Goal: Navigation & Orientation: Go to known website

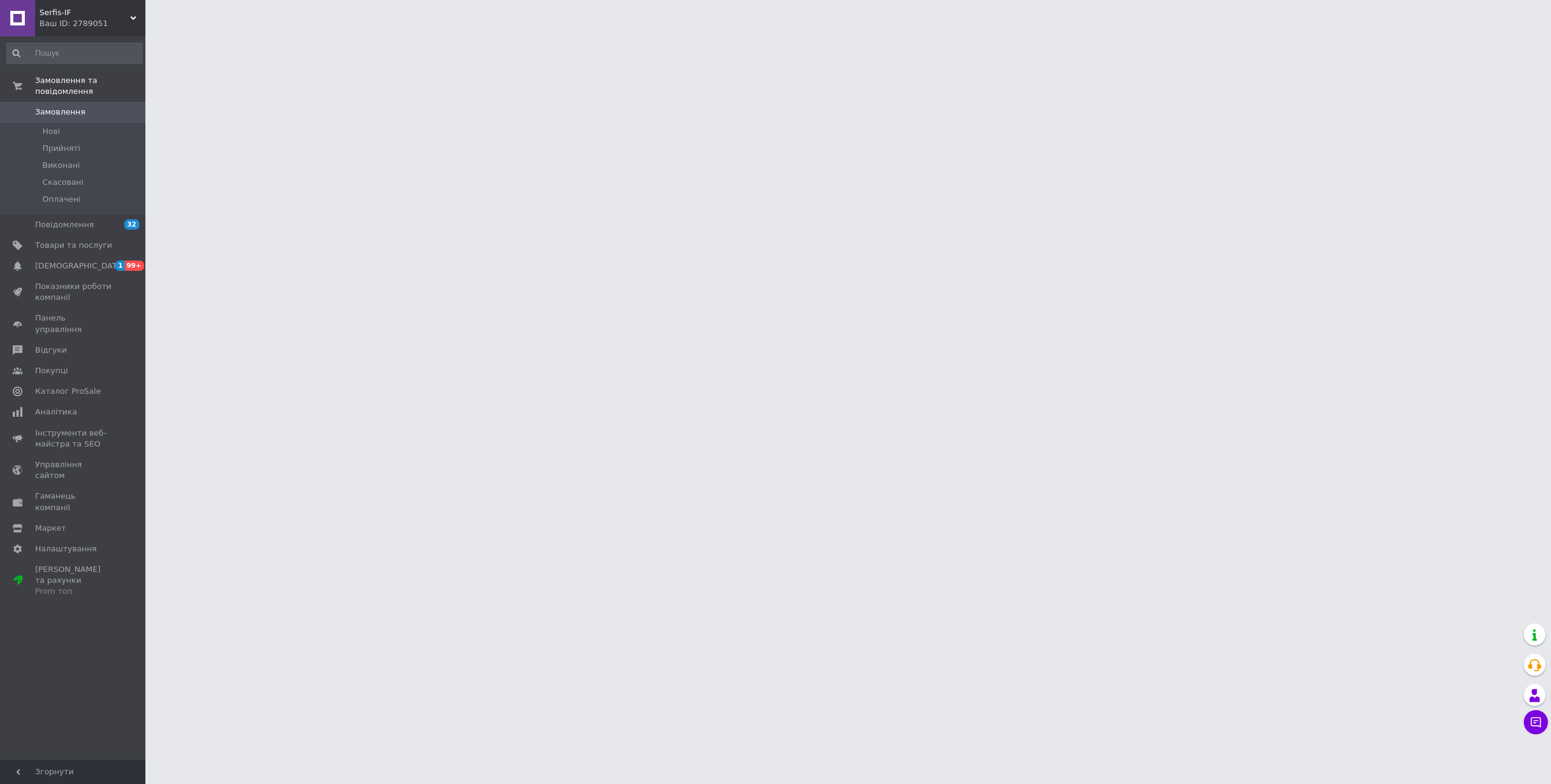
click at [81, 24] on div "Ваш ID: 2789051" at bounding box center [93, 24] width 106 height 11
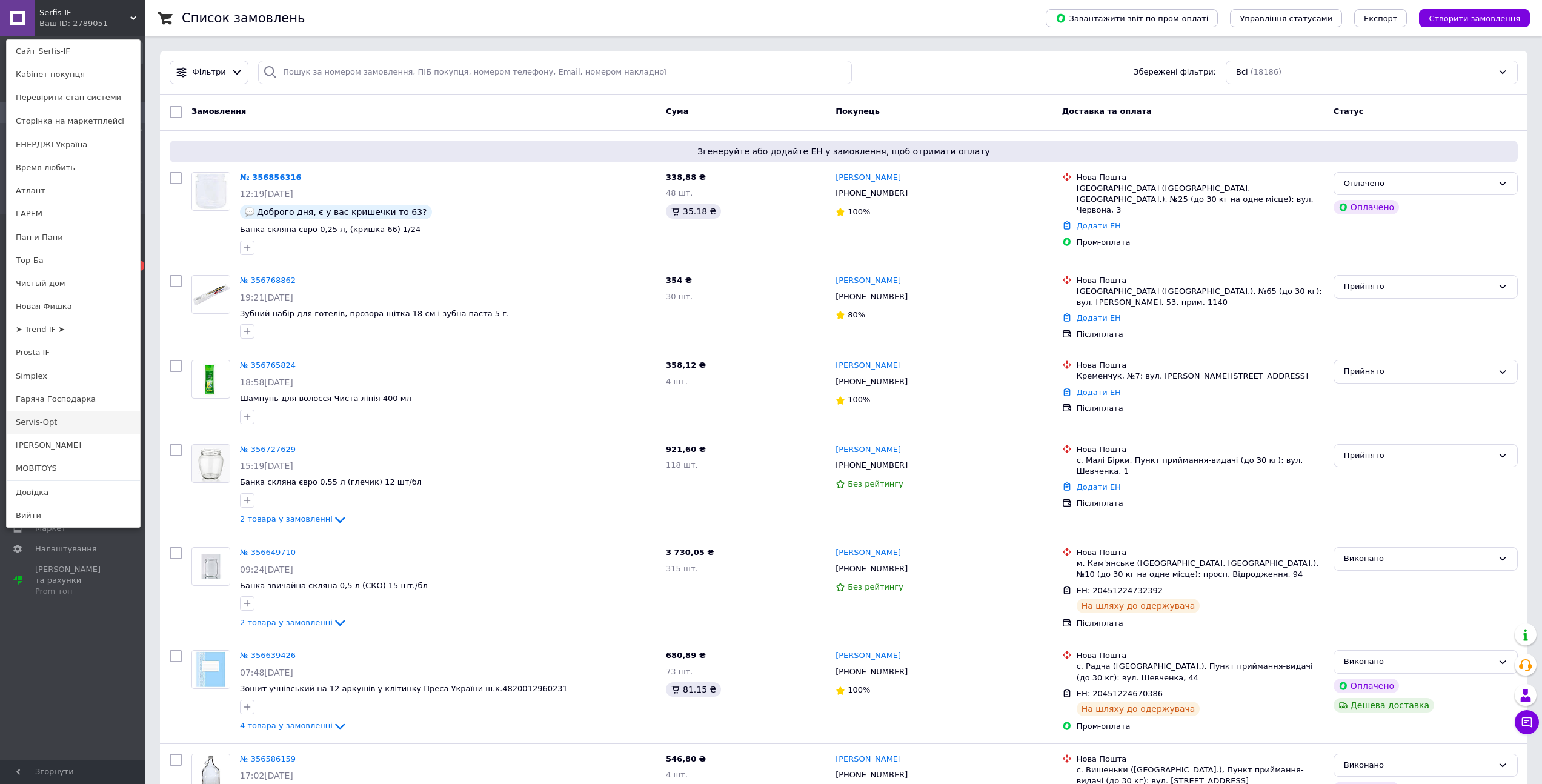
click at [49, 422] on link "Servis-Opt" at bounding box center [73, 422] width 133 height 23
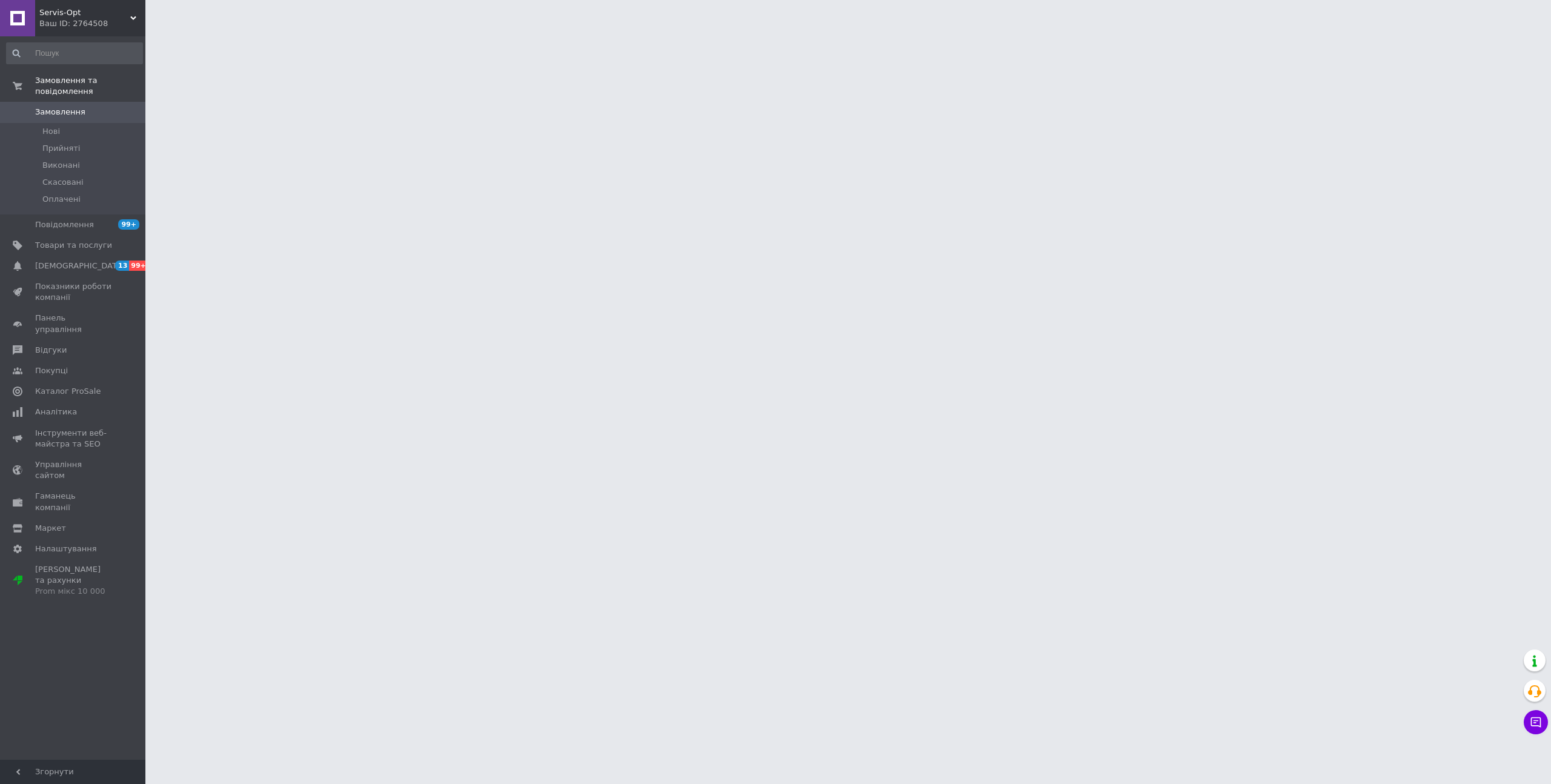
click at [93, 18] on div "Ваш ID: 2764508" at bounding box center [93, 24] width 106 height 11
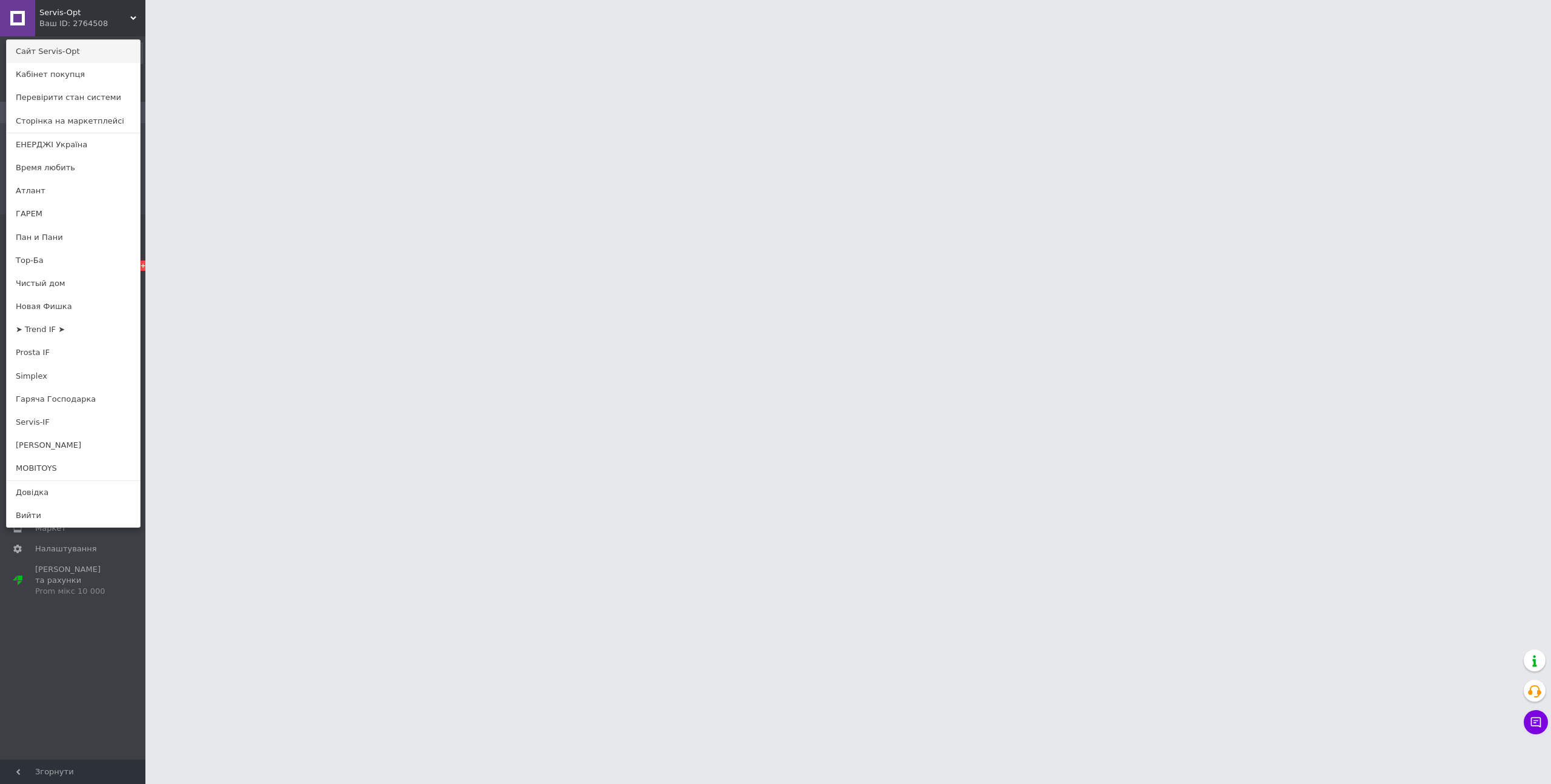
click at [87, 53] on link "Сайт Servis-Opt" at bounding box center [73, 51] width 133 height 23
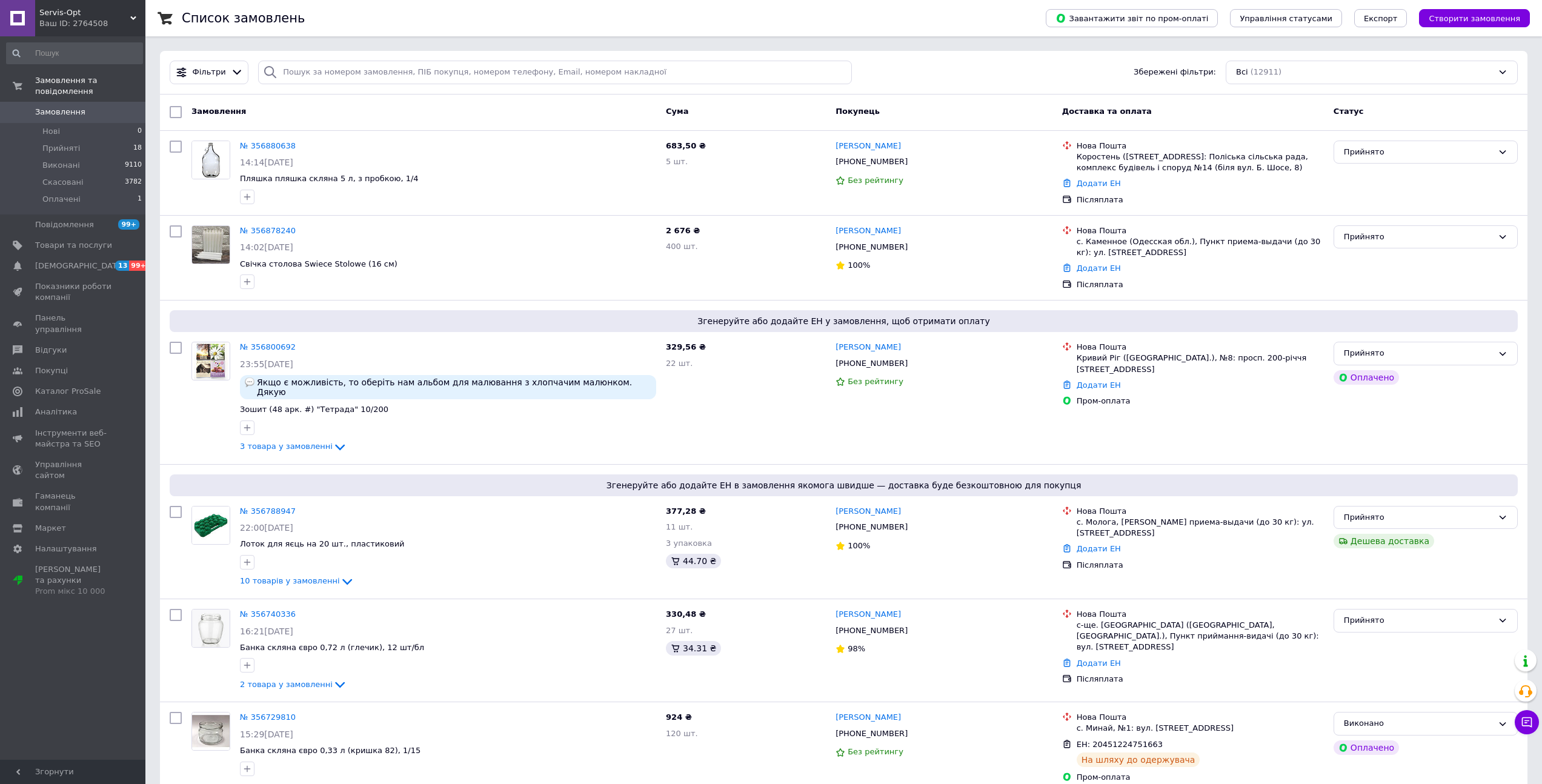
click at [129, 26] on div "Ваш ID: 2764508" at bounding box center [93, 24] width 106 height 11
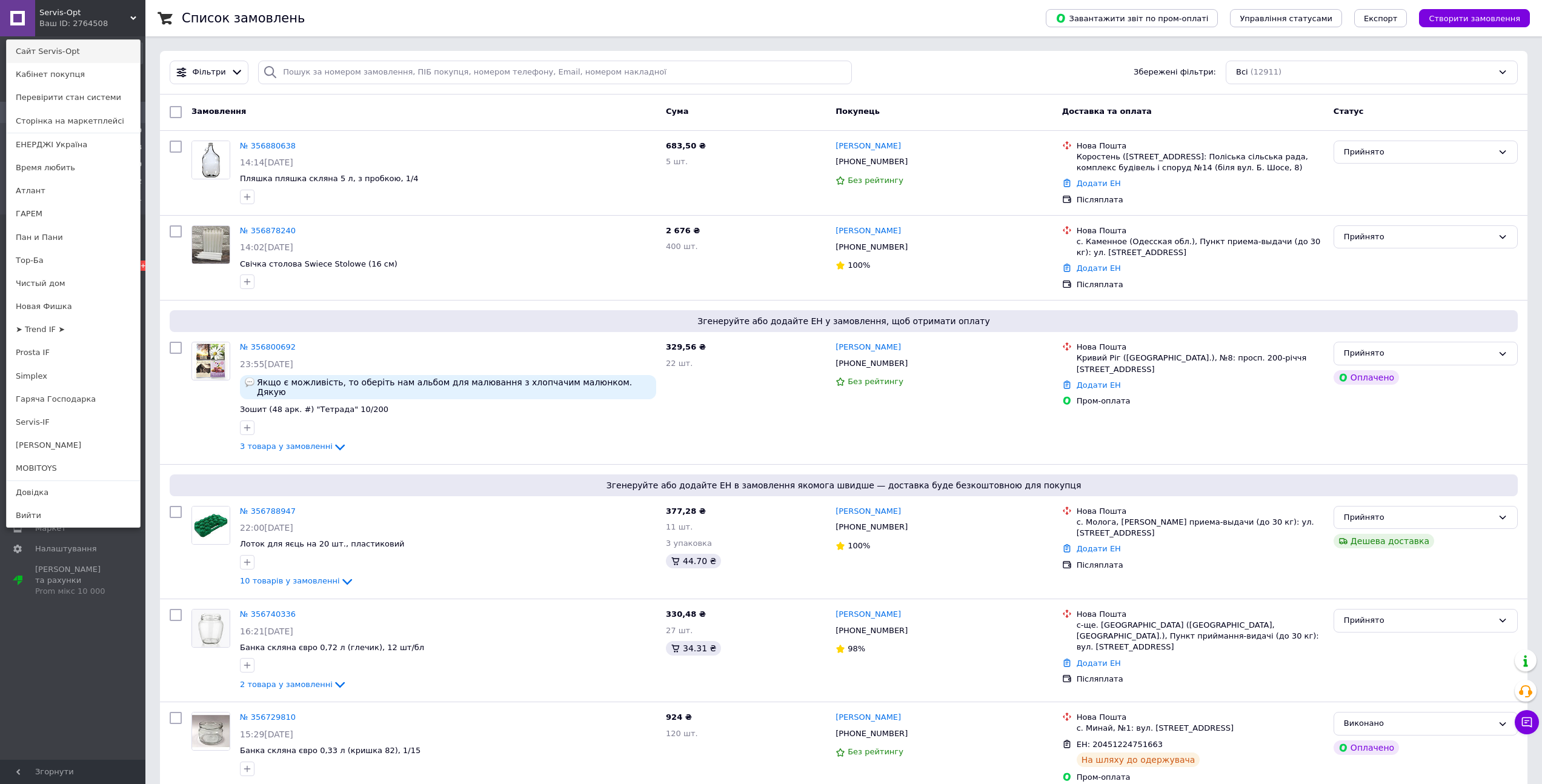
click at [132, 55] on link "Сайт Servis-Opt" at bounding box center [73, 51] width 133 height 23
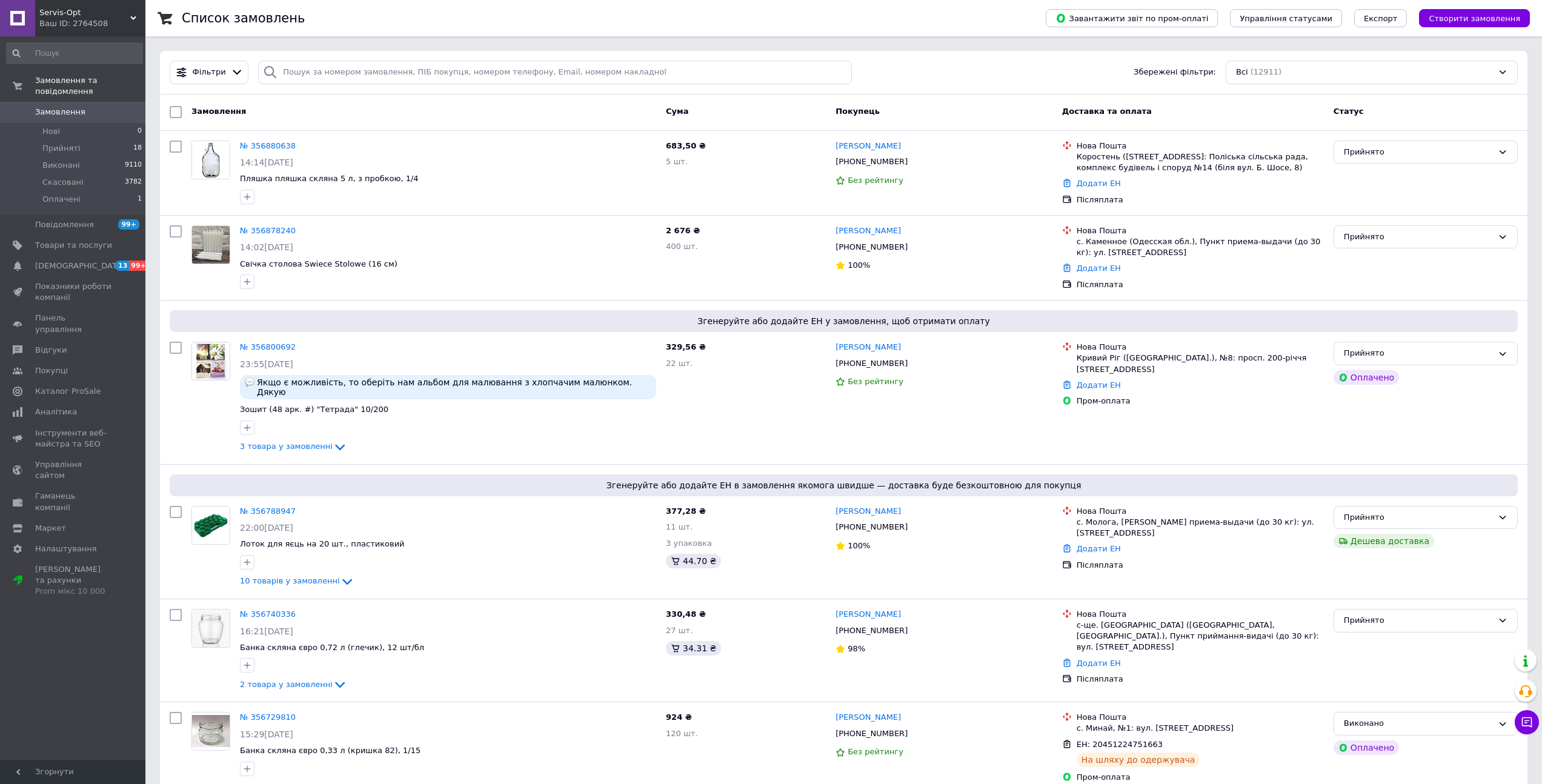
click at [110, 19] on div "Ваш ID: 2764508" at bounding box center [93, 24] width 106 height 11
